Goal: Transaction & Acquisition: Purchase product/service

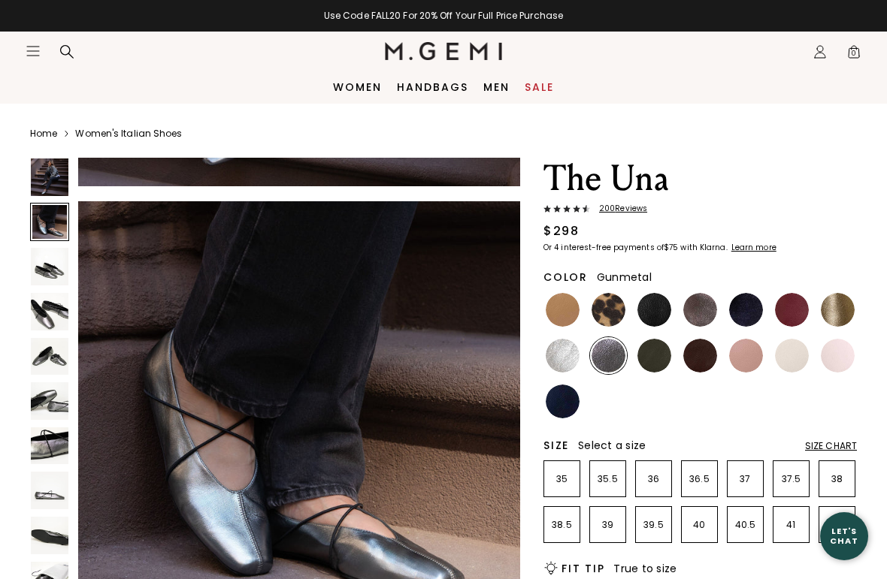
scroll to position [666, 0]
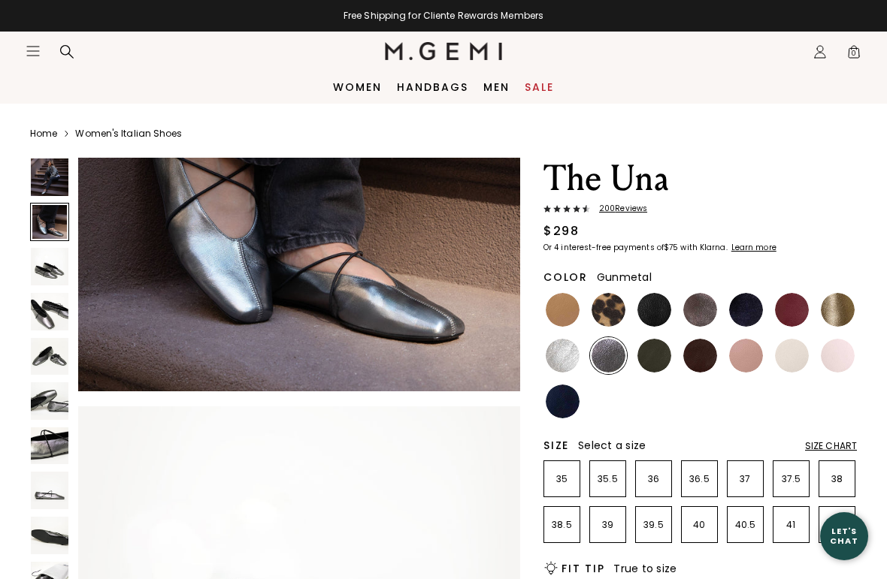
click at [352, 85] on link "Women" at bounding box center [357, 87] width 49 height 12
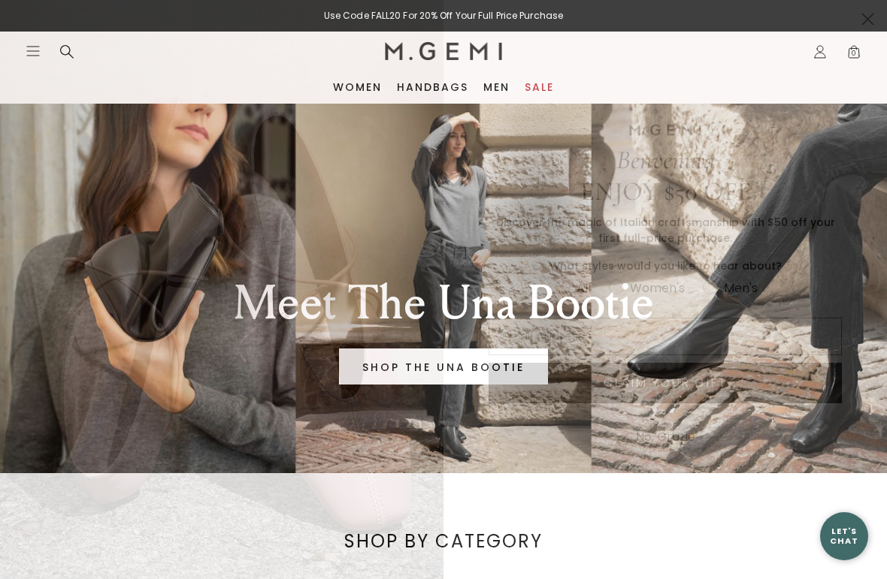
click at [878, 20] on circle "Close dialog" at bounding box center [867, 19] width 25 height 25
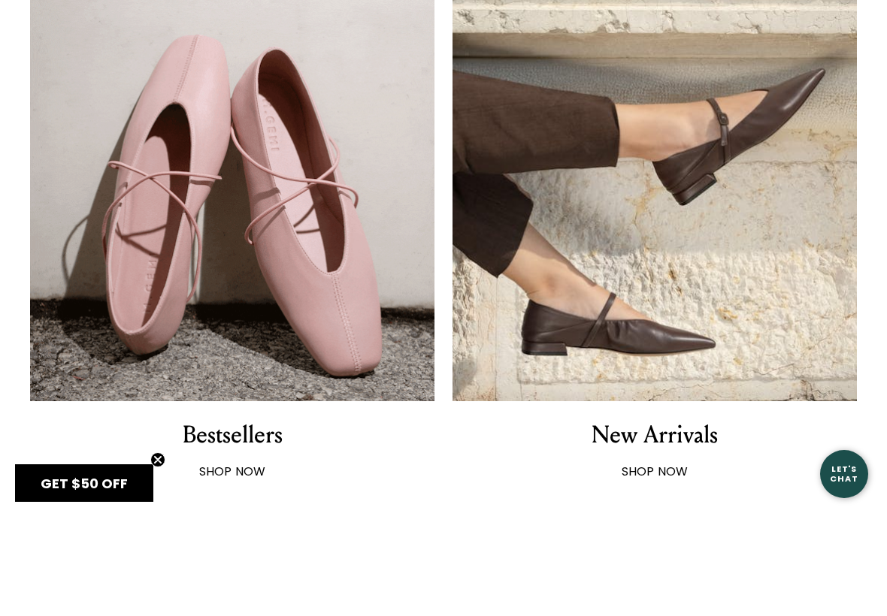
scroll to position [832, 0]
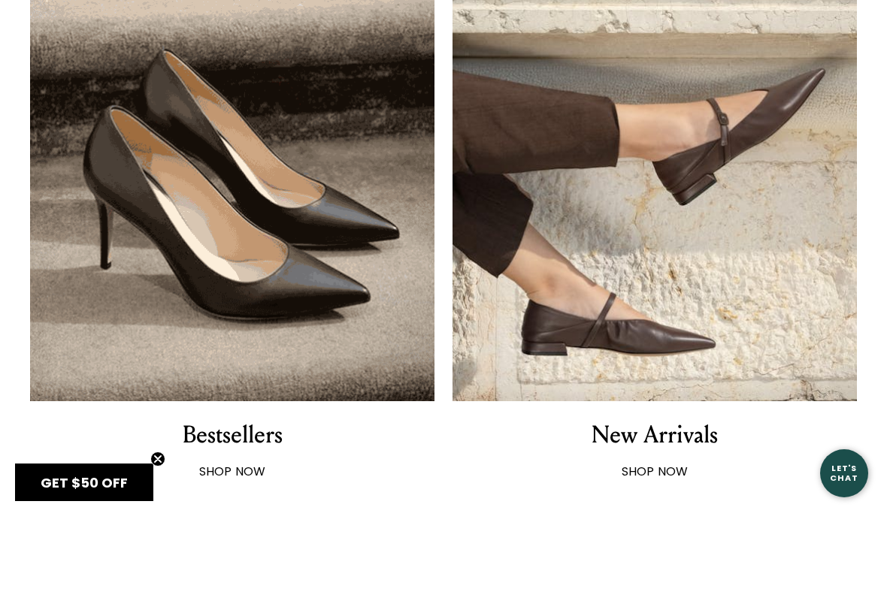
click at [155, 337] on img at bounding box center [232, 299] width 404 height 404
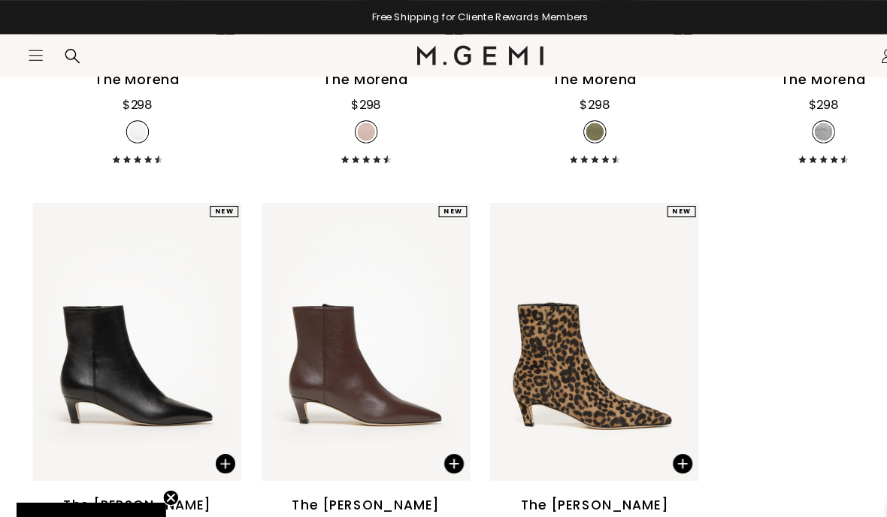
scroll to position [7290, 0]
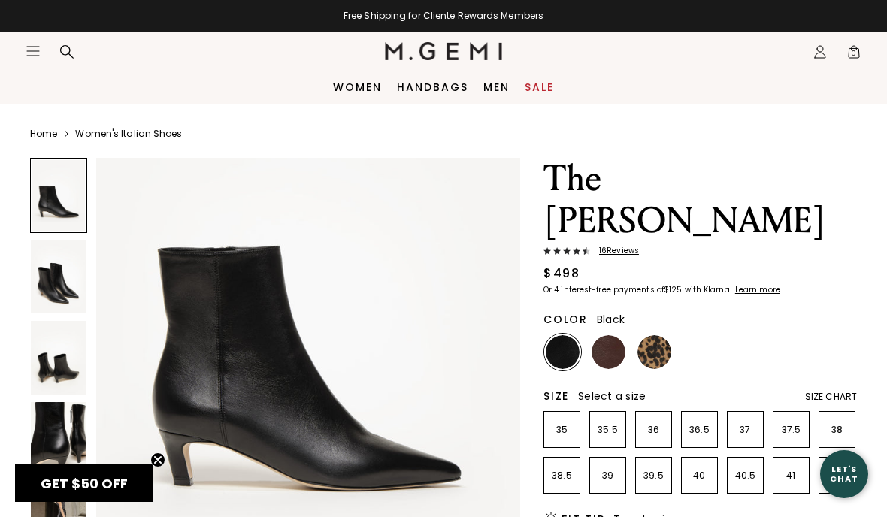
scroll to position [124, 0]
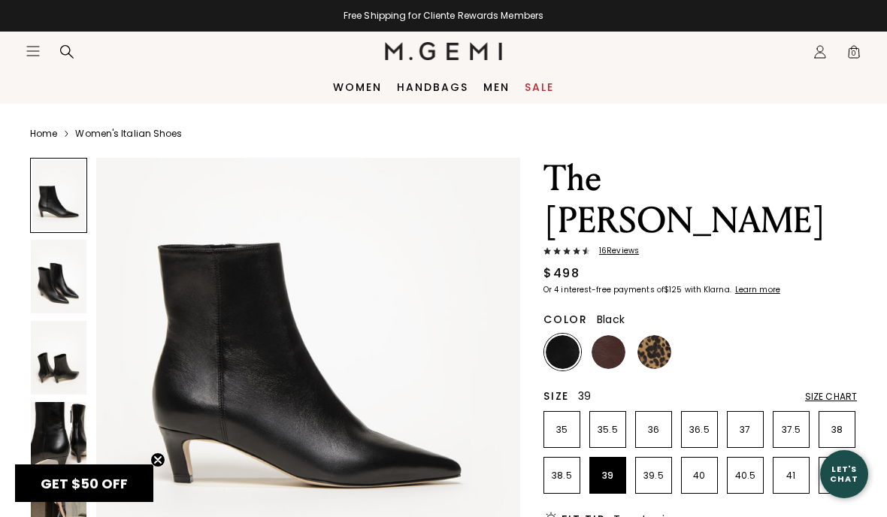
click at [617, 470] on p "39" at bounding box center [607, 476] width 35 height 12
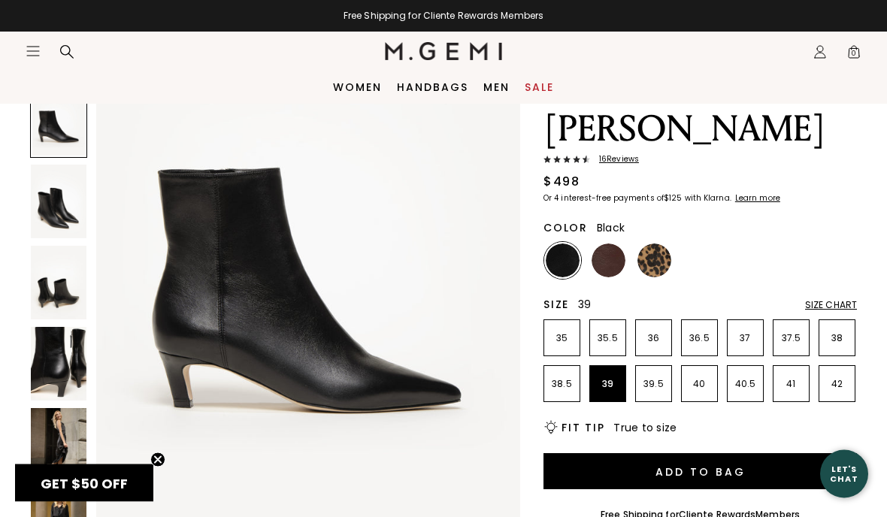
scroll to position [92, 0]
click at [760, 453] on button "Add to Bag" at bounding box center [699, 471] width 313 height 36
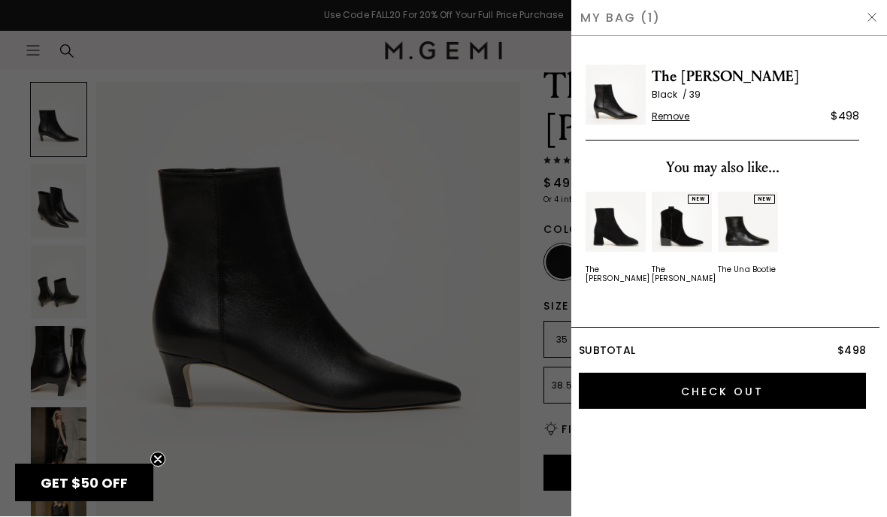
scroll to position [0, 0]
